Goal: Task Accomplishment & Management: Use online tool/utility

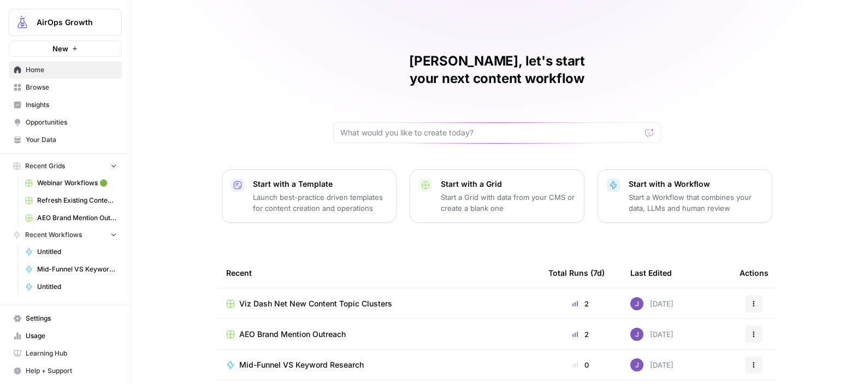
click at [62, 187] on span "Webinar Workflows 🟢" at bounding box center [77, 183] width 80 height 10
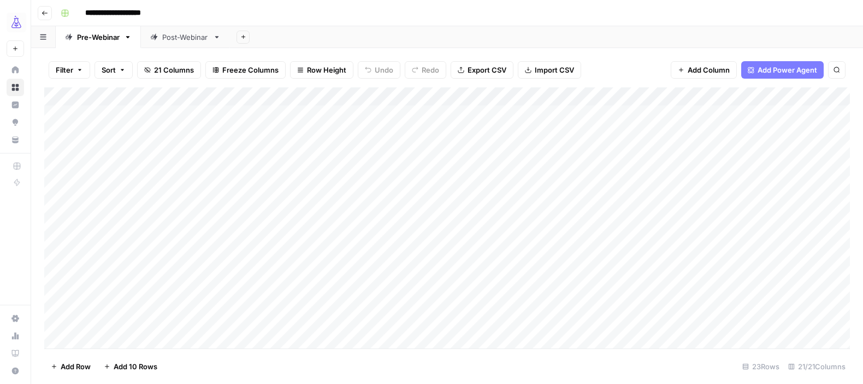
click at [135, 249] on div "Add Column" at bounding box center [447, 217] width 806 height 261
click at [839, 244] on div "Add Column" at bounding box center [447, 217] width 806 height 261
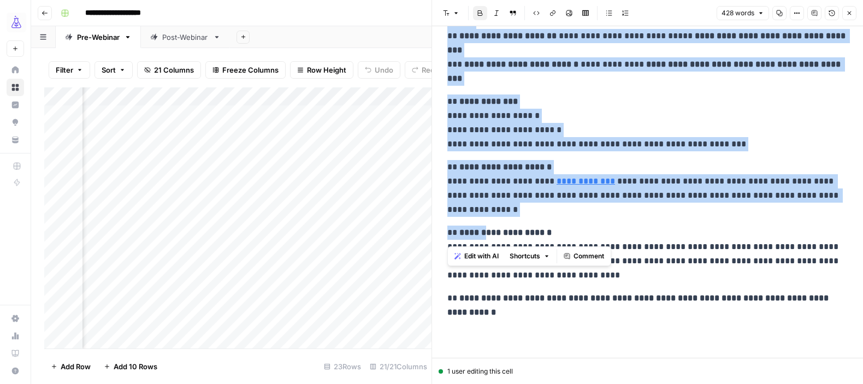
scroll to position [454, 0]
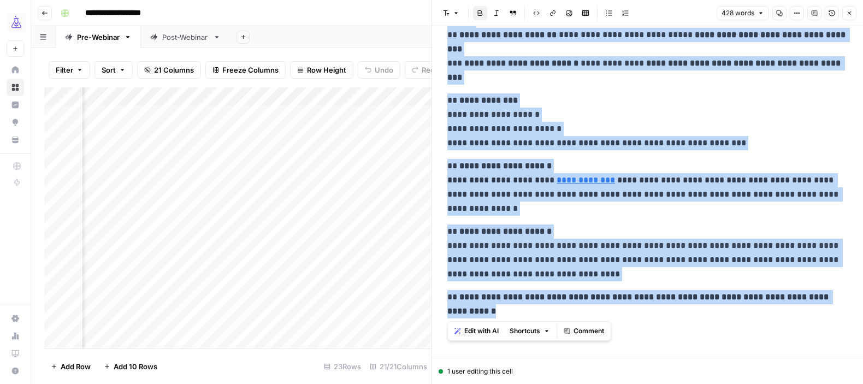
copy div "**********"
drag, startPoint x: 448, startPoint y: 87, endPoint x: 520, endPoint y: 316, distance: 240.5
